Goal: Task Accomplishment & Management: Use online tool/utility

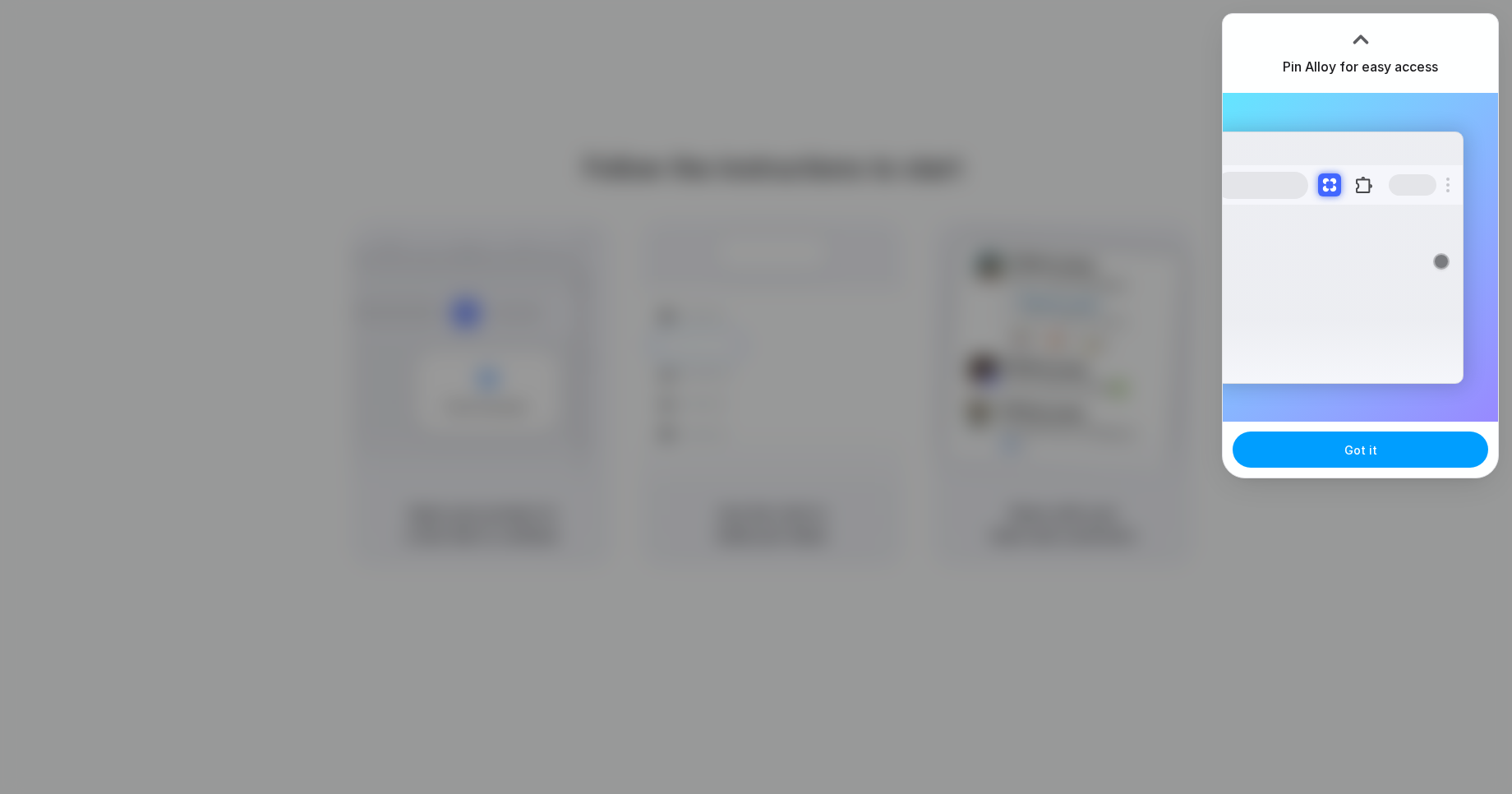
click at [1329, 450] on button "Got it" at bounding box center [1360, 449] width 256 height 37
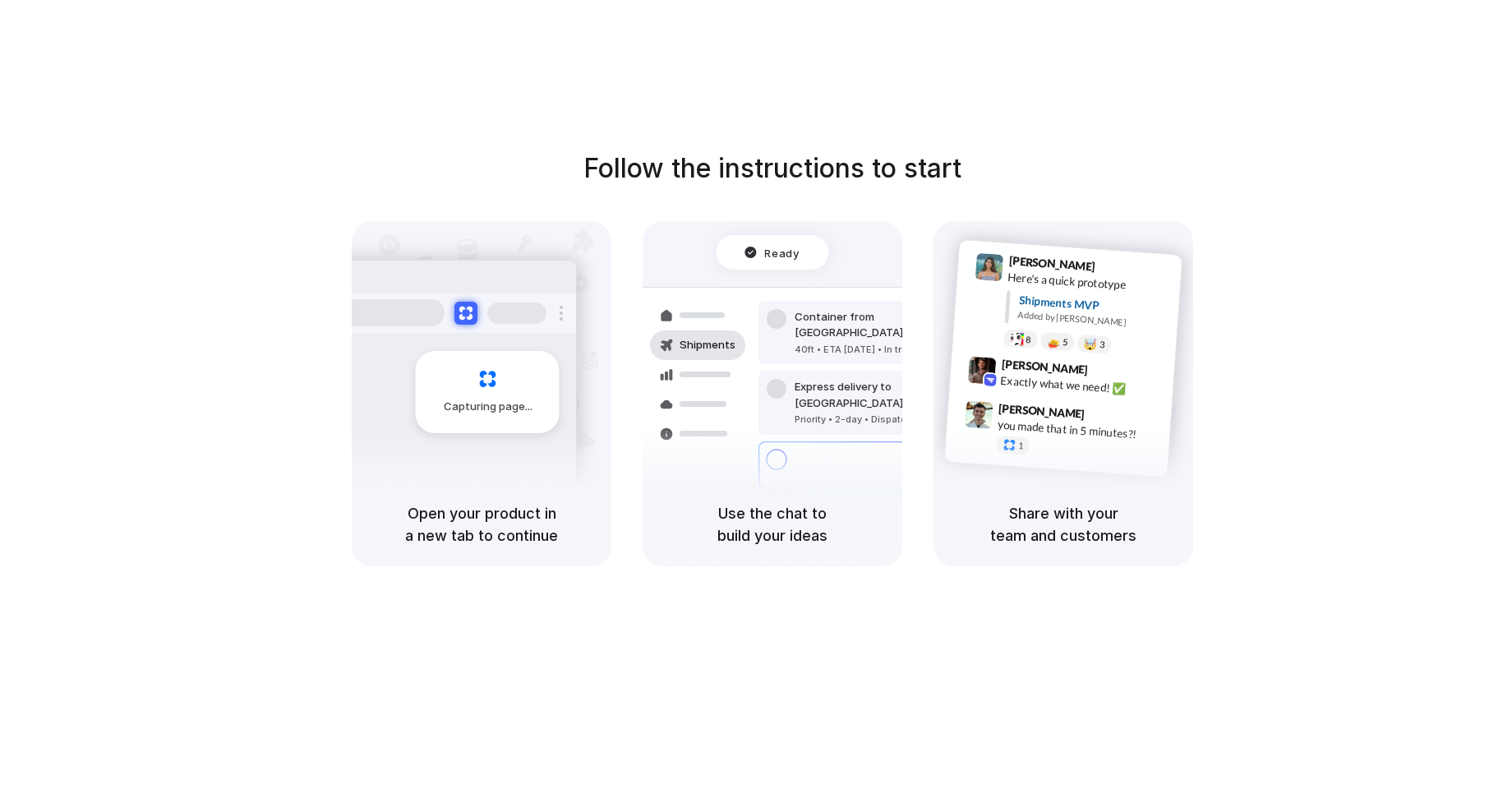
click at [718, 642] on div "Follow the instructions to start Capturing page Open your product in a new tab …" at bounding box center [772, 413] width 1545 height 827
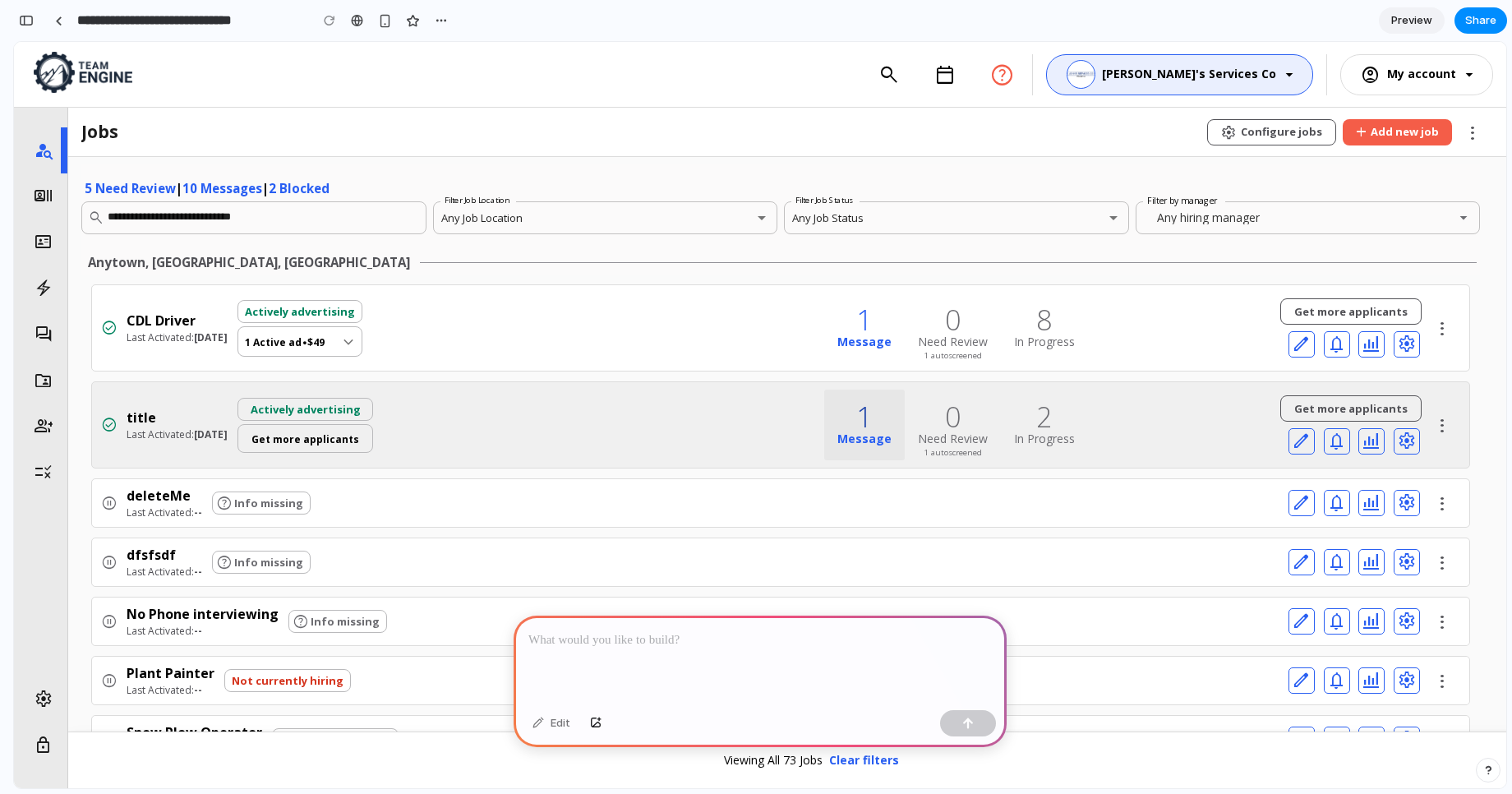
click at [840, 423] on div "1" at bounding box center [864, 416] width 54 height 28
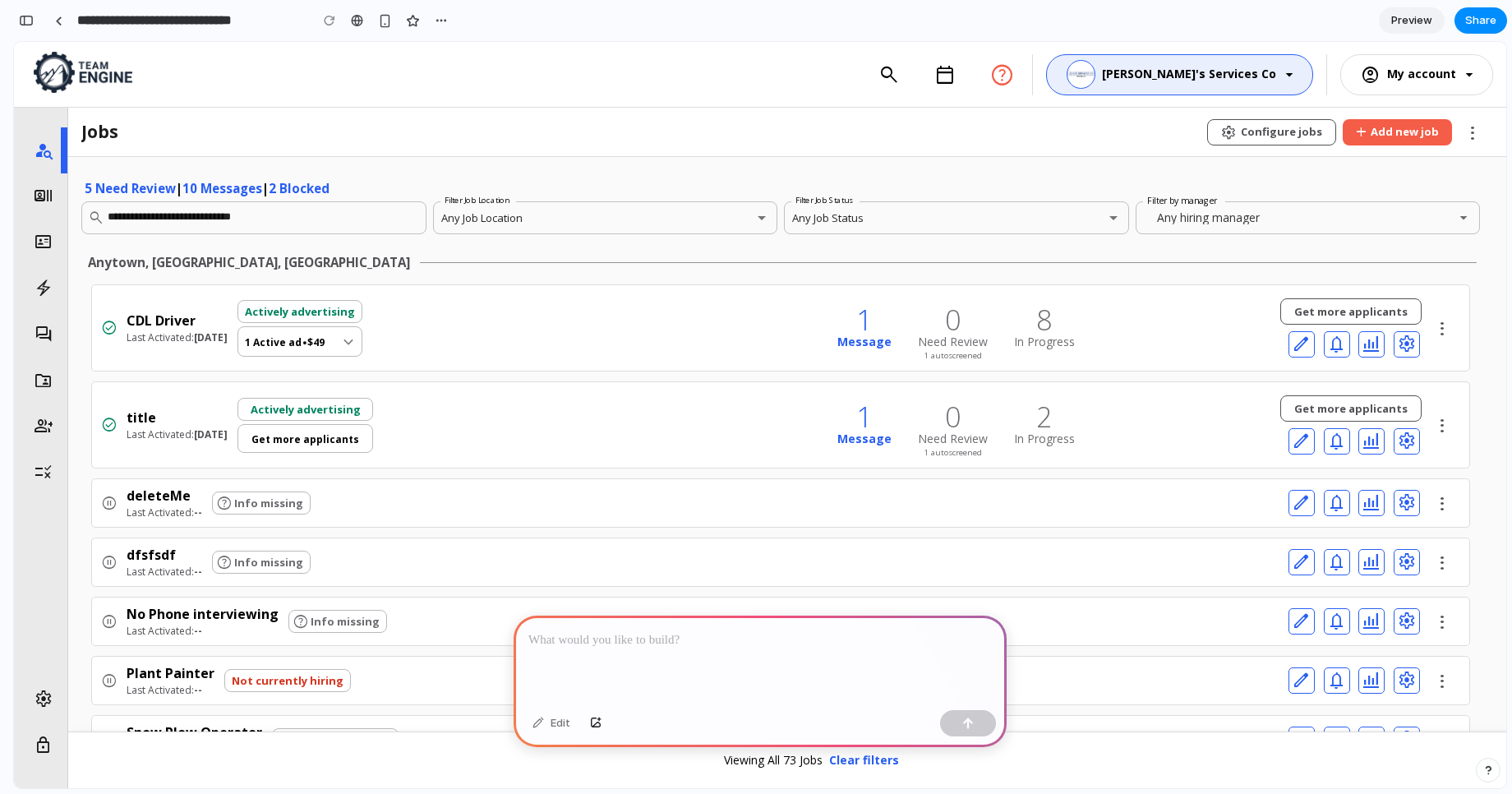
click at [613, 649] on div at bounding box center [759, 659] width 493 height 88
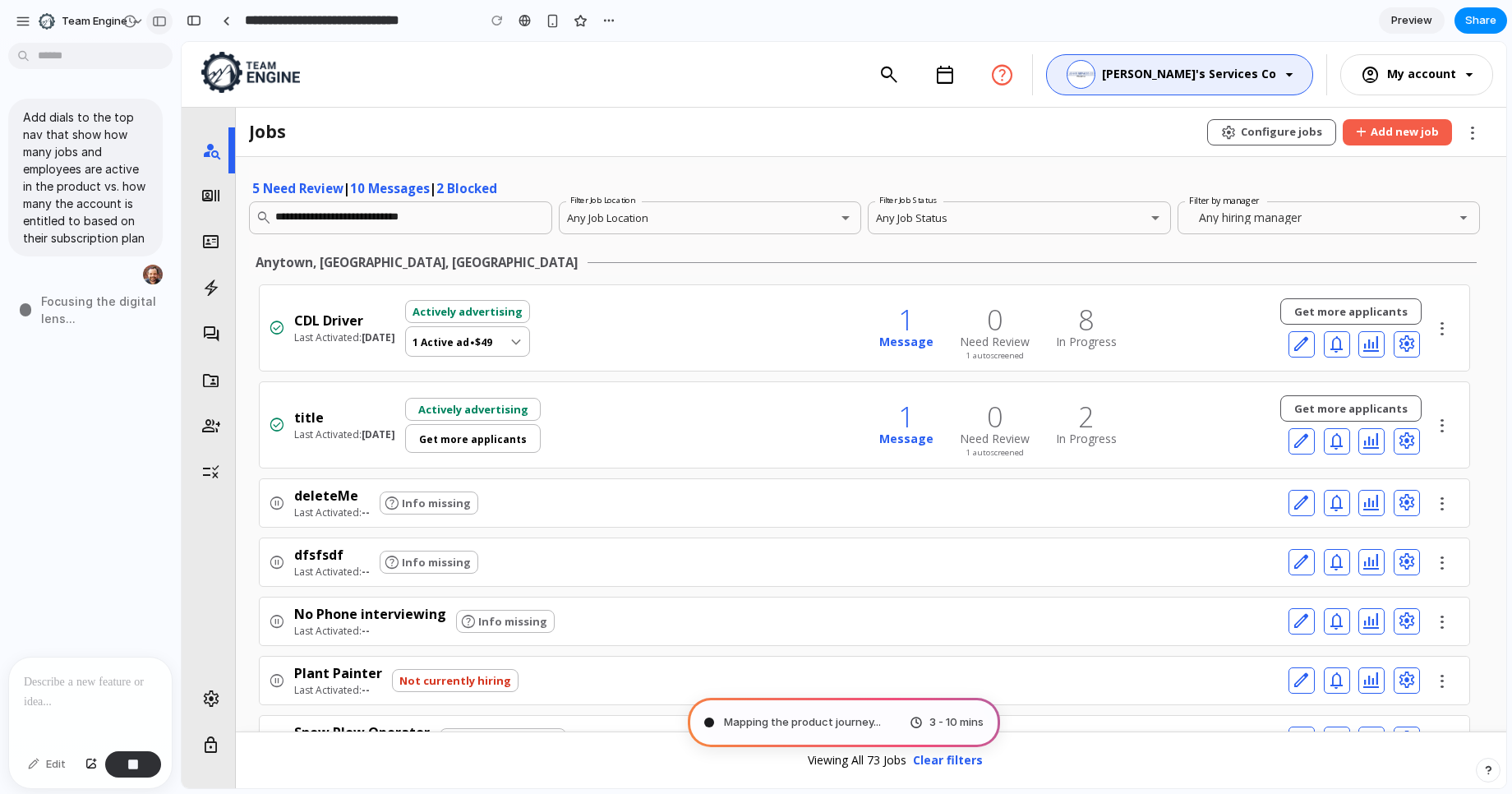
click at [162, 25] on div "button" at bounding box center [159, 21] width 15 height 12
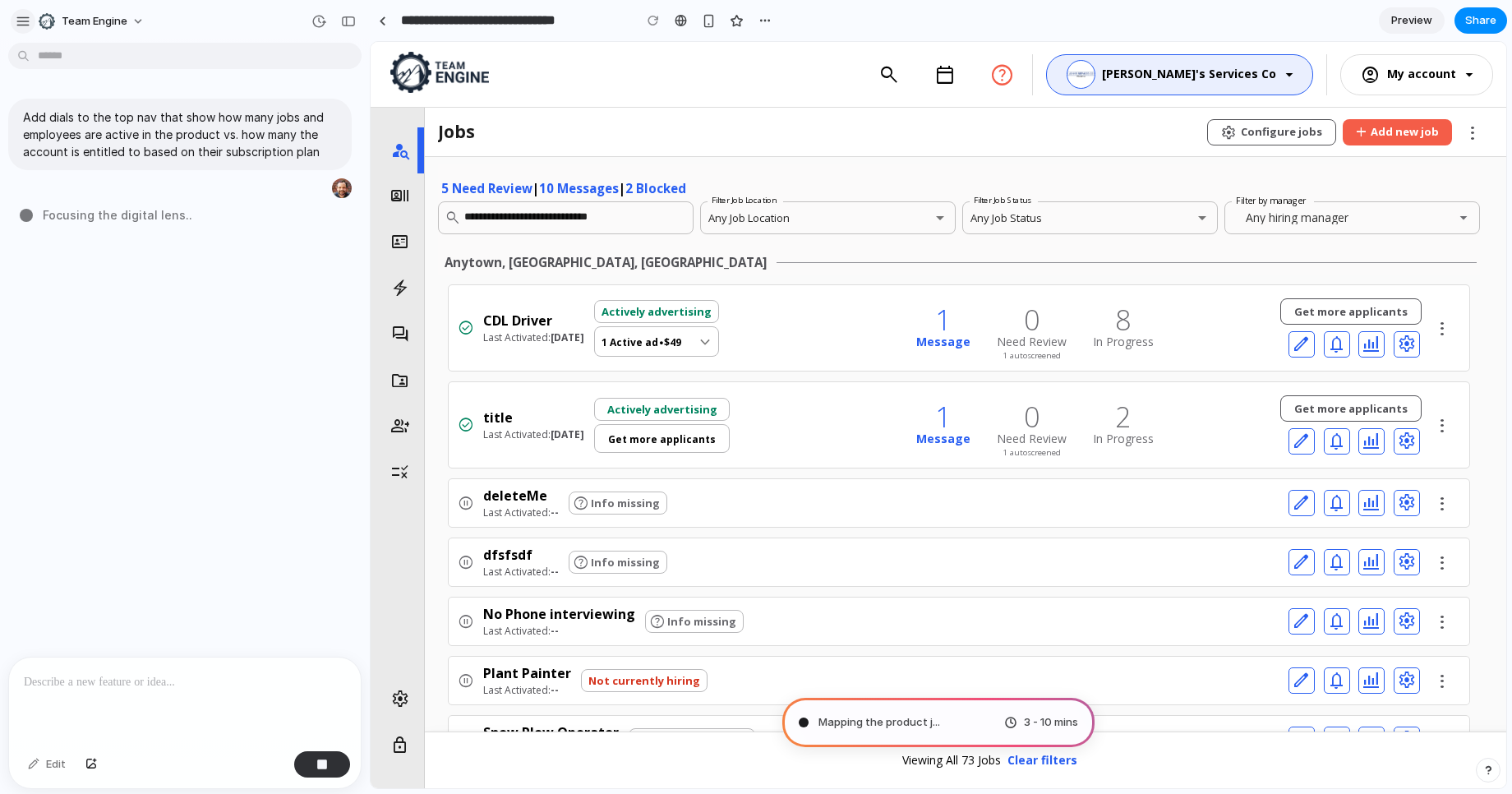
click at [27, 27] on div "button" at bounding box center [23, 21] width 15 height 15
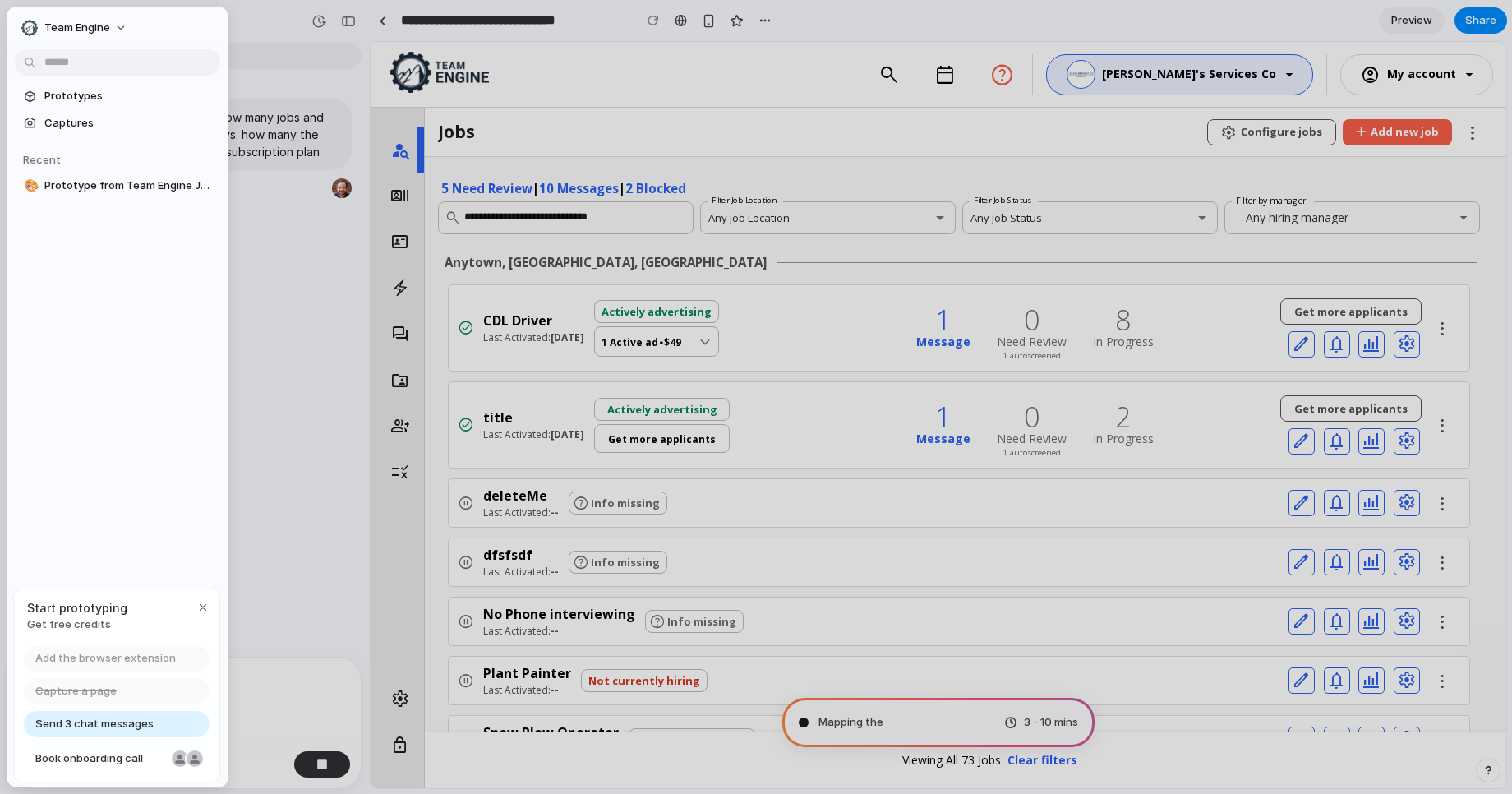
type input "**********"
click at [241, 35] on div at bounding box center [756, 397] width 1512 height 794
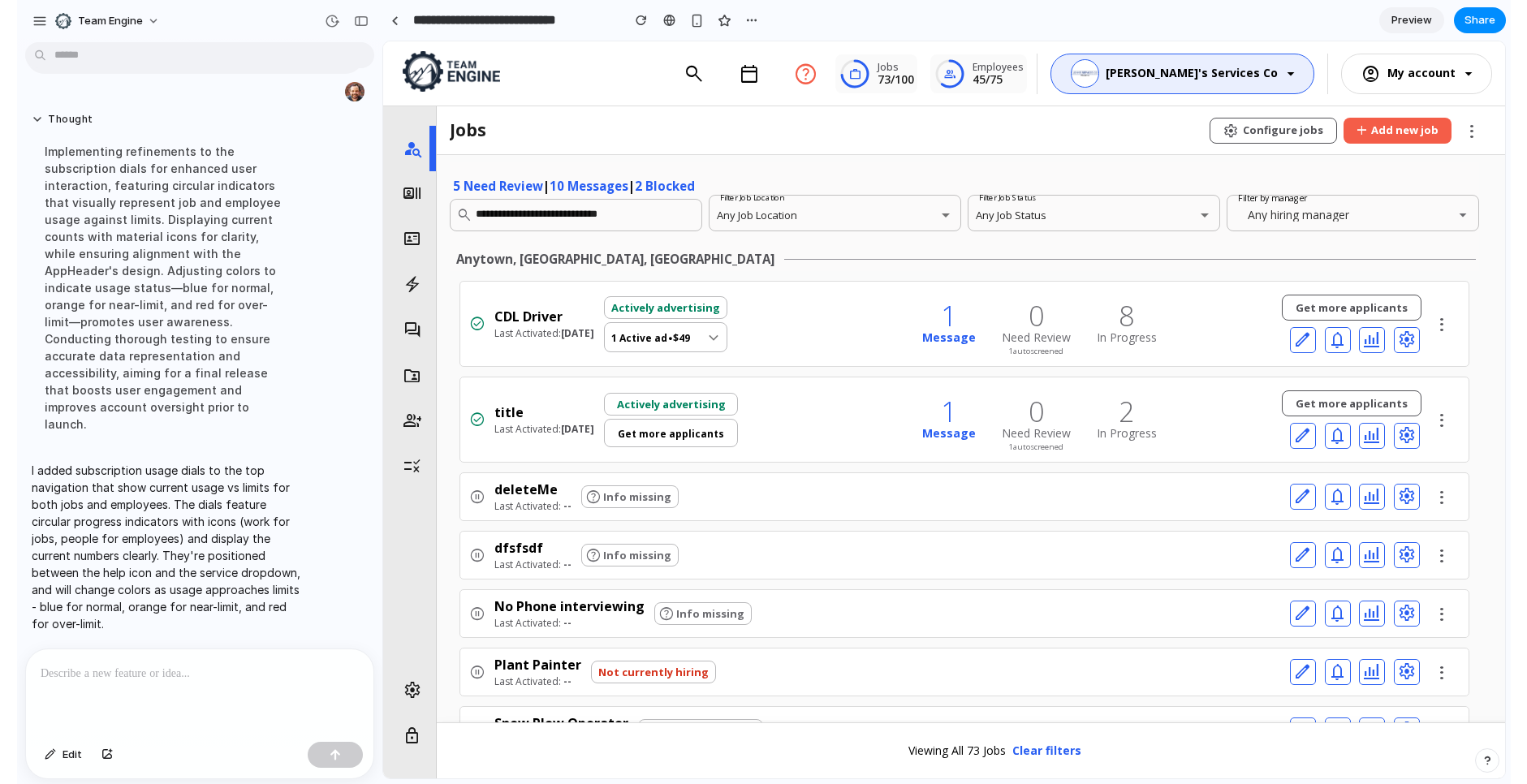
scroll to position [67, 0]
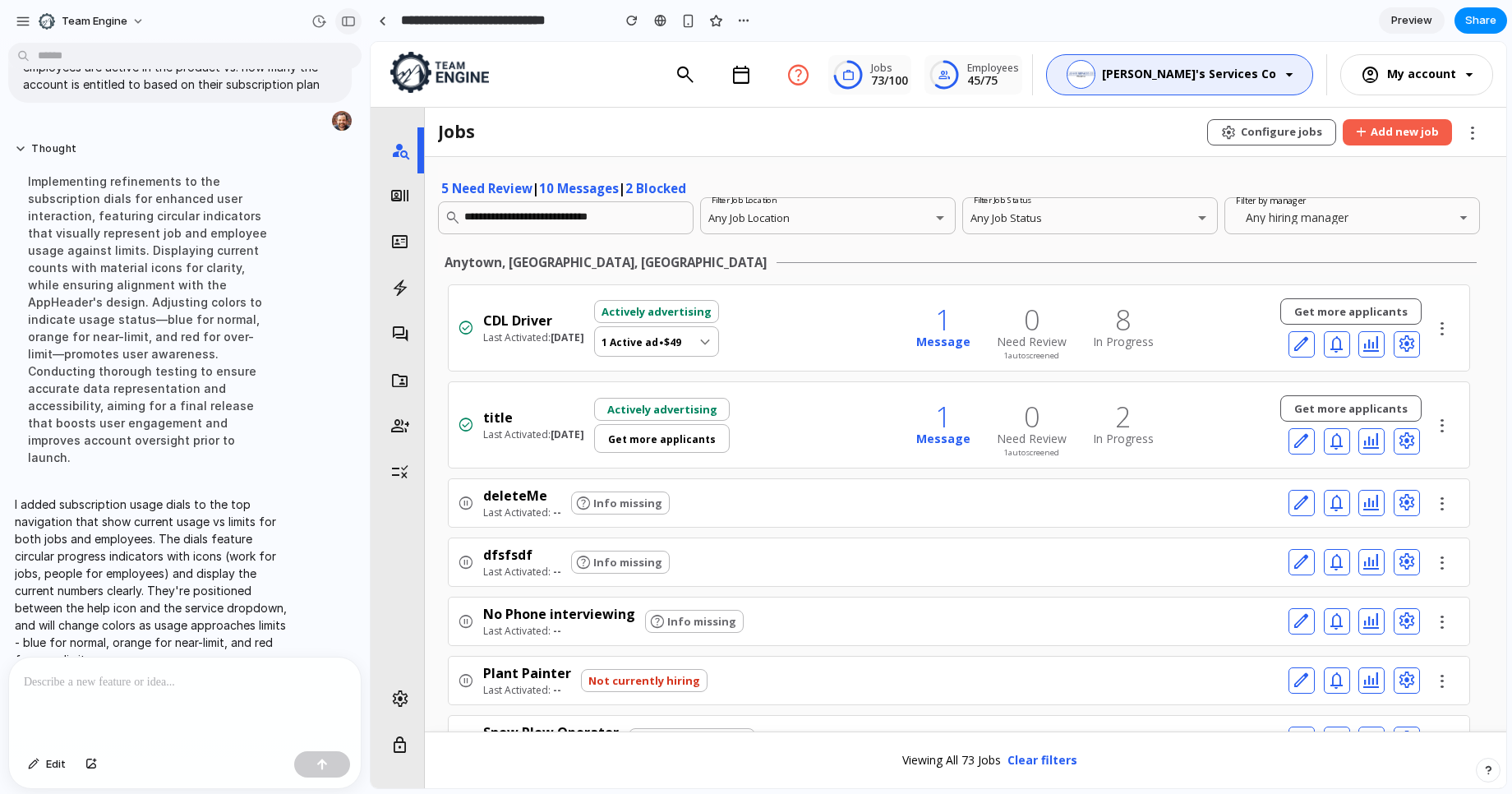
click at [344, 20] on div "button" at bounding box center [348, 21] width 15 height 12
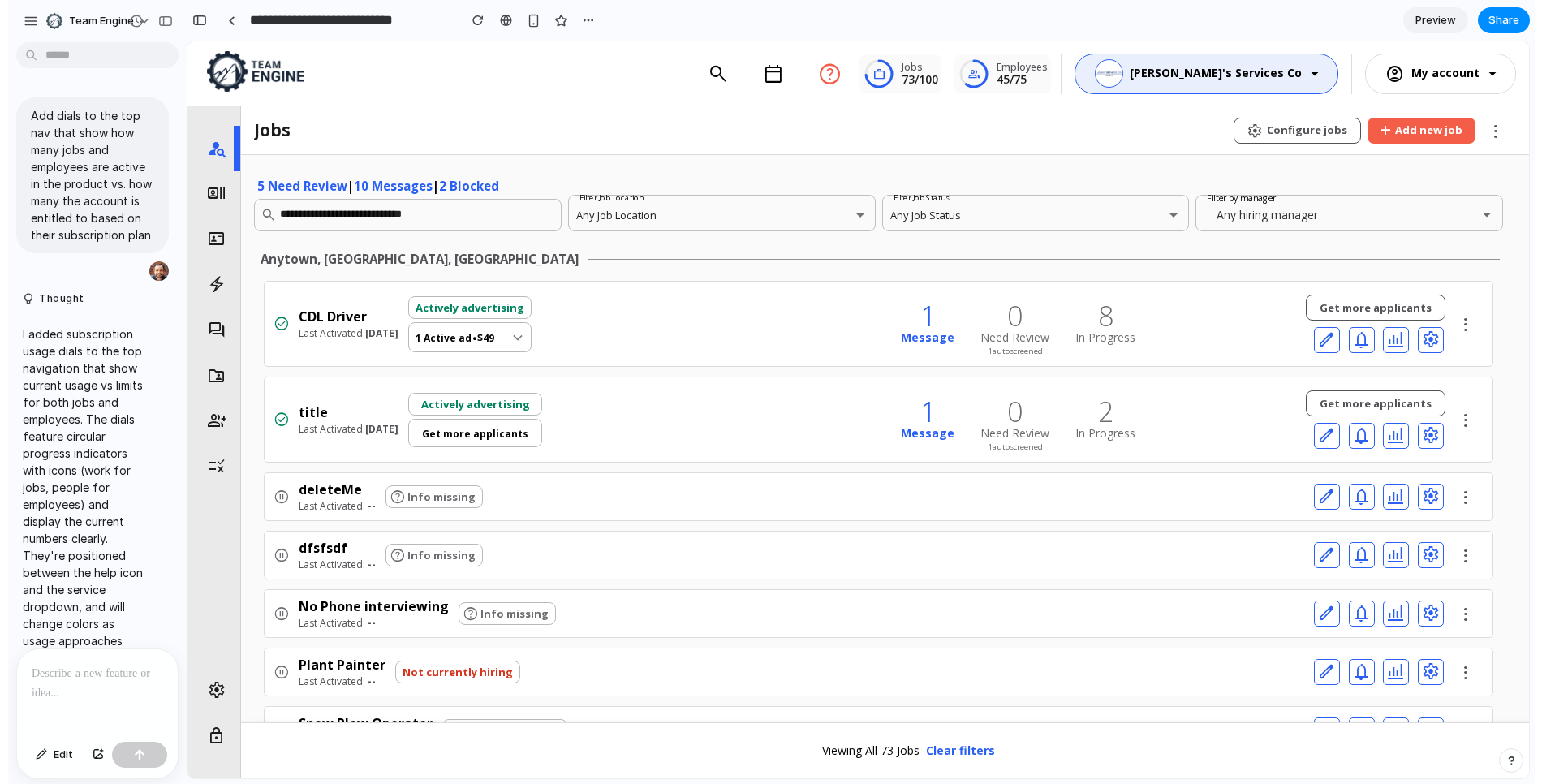
scroll to position [109, 0]
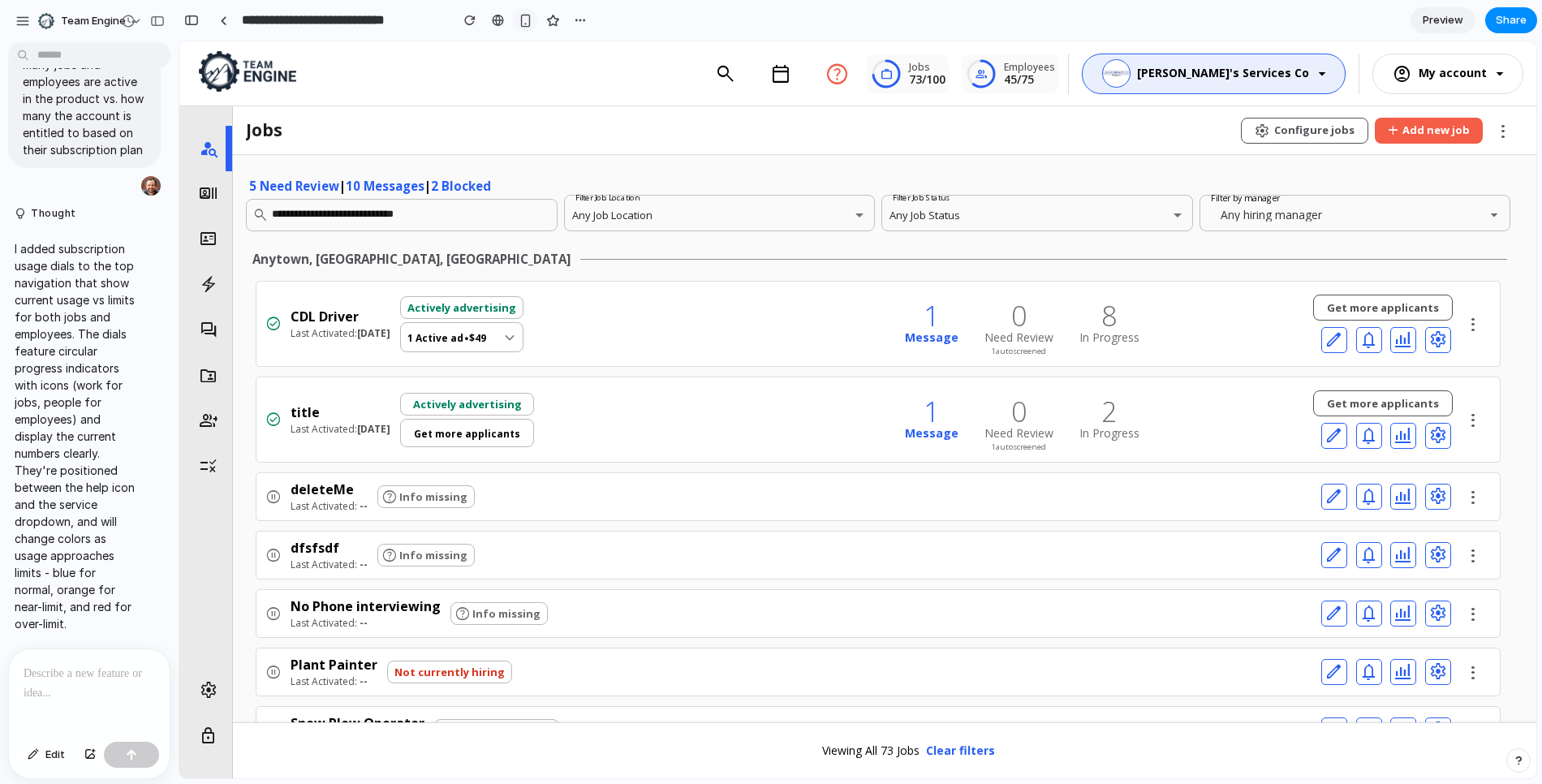
click at [522, 15] on div "button" at bounding box center [525, 21] width 14 height 14
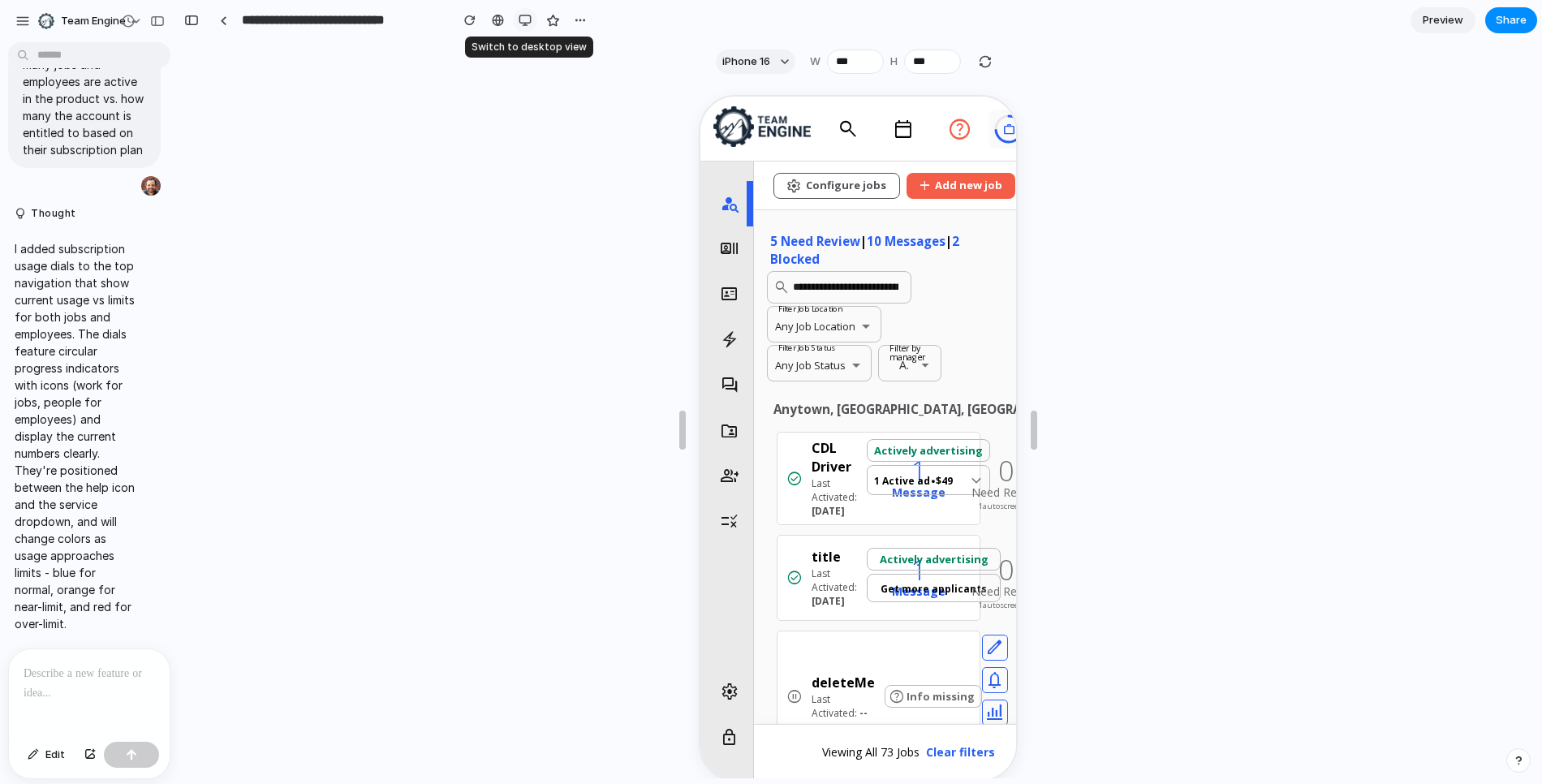
click at [522, 15] on div "button" at bounding box center [525, 20] width 13 height 13
